Goal: Information Seeking & Learning: Learn about a topic

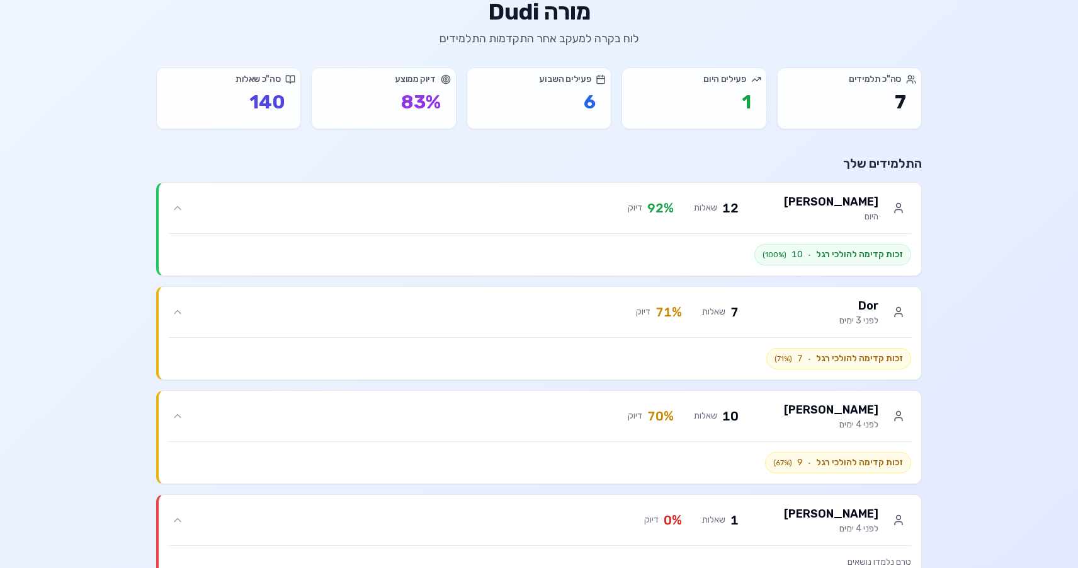
scroll to position [59, 0]
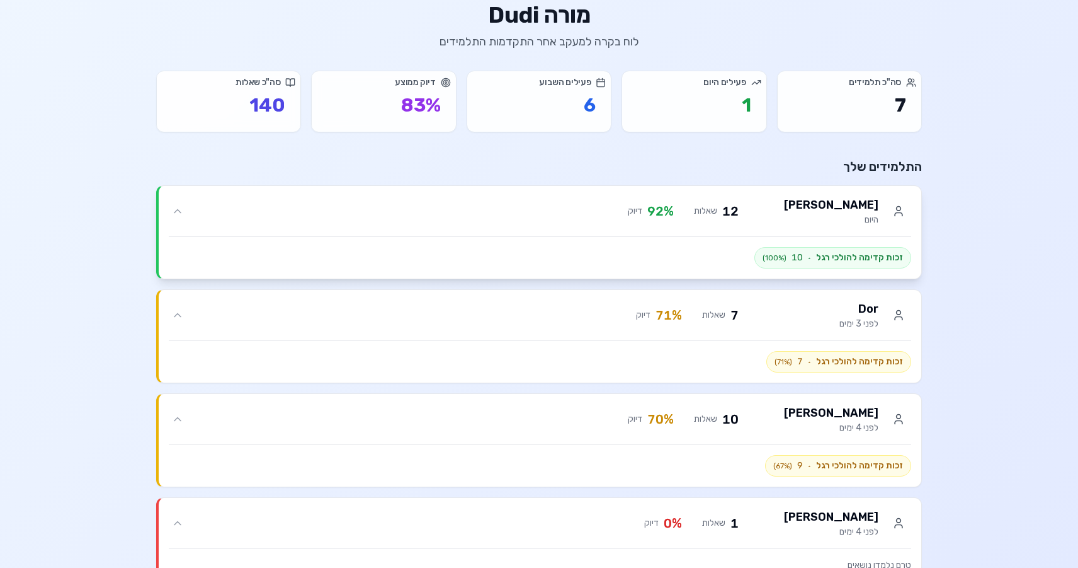
click at [192, 206] on div "12 שאלות 92 % דיוק" at bounding box center [462, 211] width 552 height 18
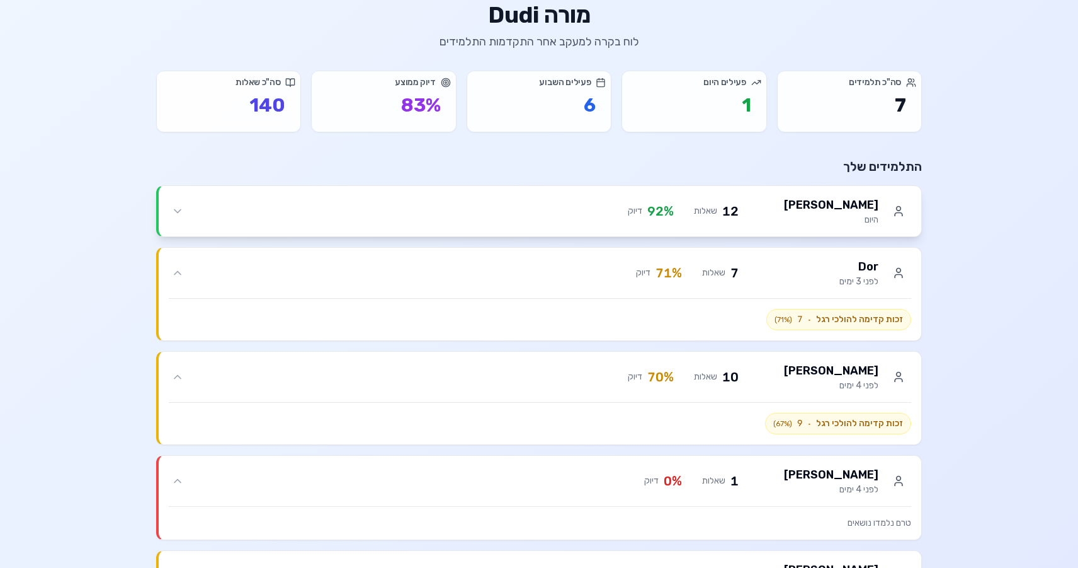
click at [192, 206] on div "12 שאלות 92 % דיוק" at bounding box center [462, 211] width 552 height 18
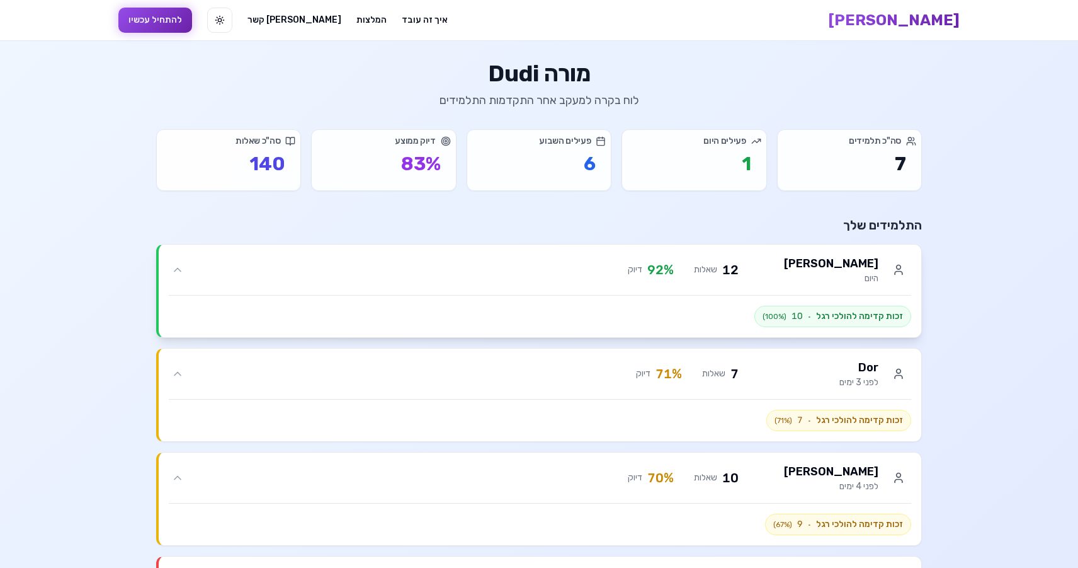
click at [624, 280] on div "Maya roz היום 12 שאלות 92 % דיוק" at bounding box center [548, 270] width 725 height 30
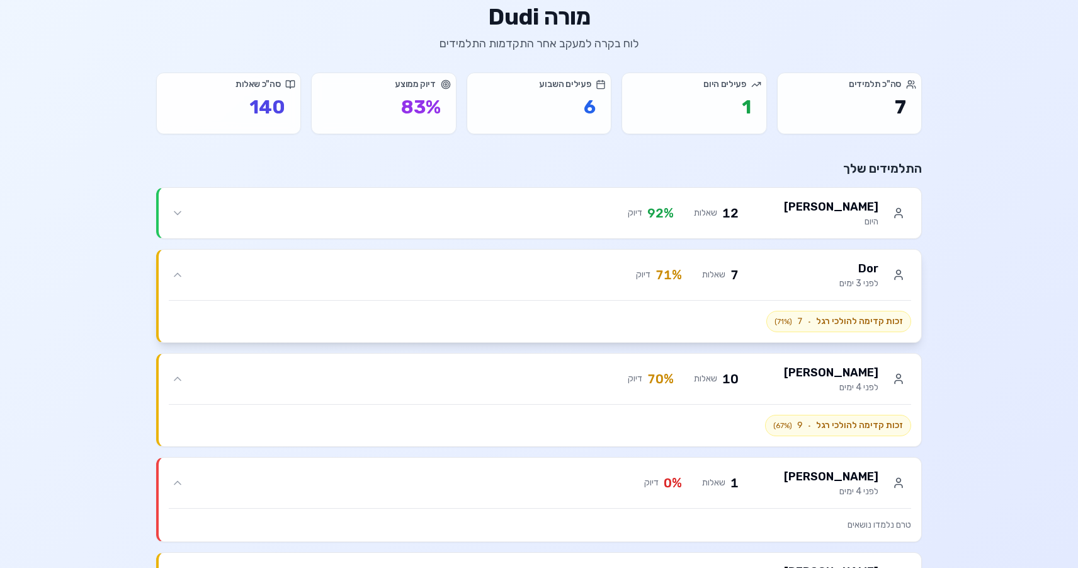
scroll to position [69, 0]
